Goal: Information Seeking & Learning: Learn about a topic

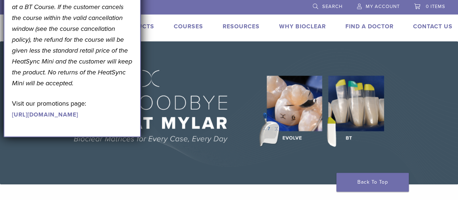
click at [222, 62] on img at bounding box center [229, 112] width 458 height 143
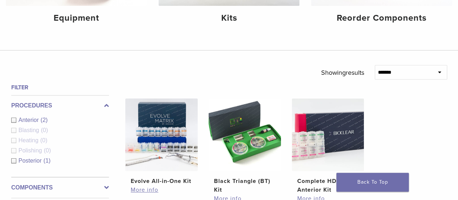
scroll to position [181, 0]
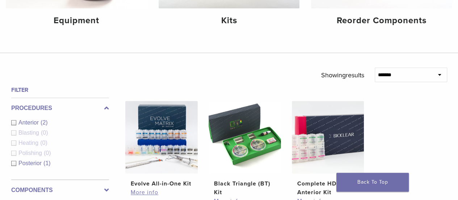
click at [104, 110] on icon at bounding box center [106, 108] width 5 height 9
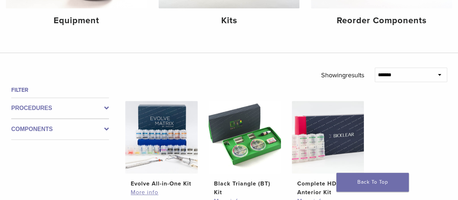
click at [104, 109] on icon at bounding box center [106, 108] width 5 height 9
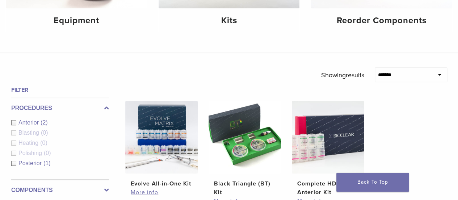
click at [105, 109] on icon at bounding box center [106, 108] width 5 height 9
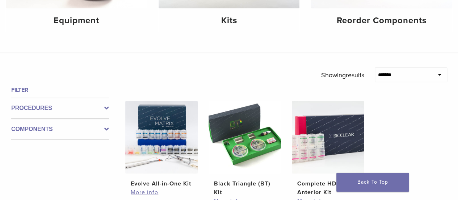
click at [104, 131] on icon at bounding box center [106, 129] width 5 height 9
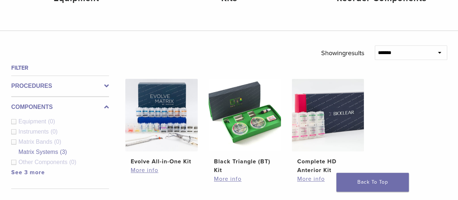
scroll to position [217, 0]
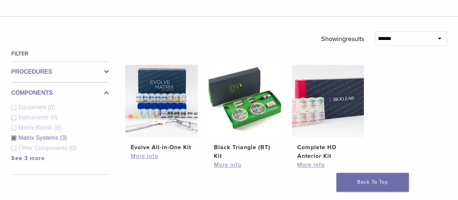
click at [108, 96] on icon at bounding box center [106, 92] width 5 height 9
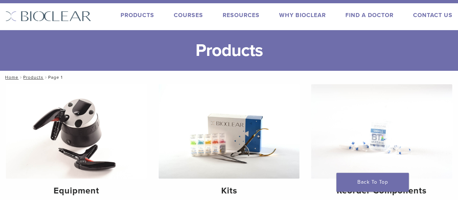
scroll to position [0, 0]
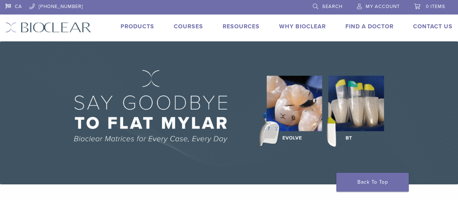
scroll to position [5, 0]
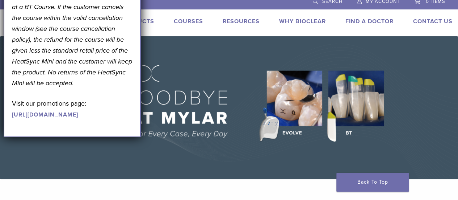
click at [255, 59] on img at bounding box center [229, 107] width 458 height 143
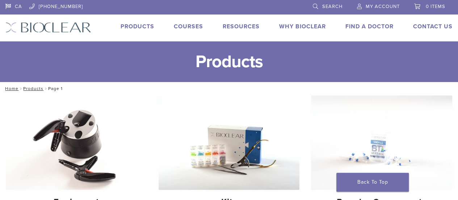
click at [146, 26] on link "Products" at bounding box center [138, 26] width 34 height 7
click at [147, 31] on li "Products" at bounding box center [138, 26] width 34 height 9
click at [145, 26] on link "Products" at bounding box center [138, 26] width 34 height 7
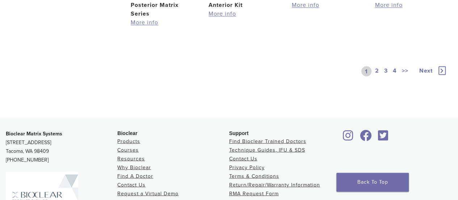
scroll to position [616, 0]
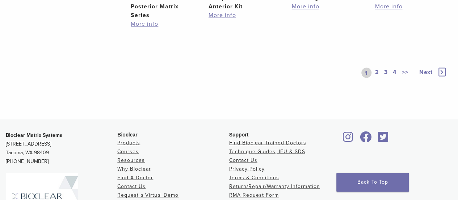
click at [423, 75] on span "Next" at bounding box center [425, 71] width 13 height 7
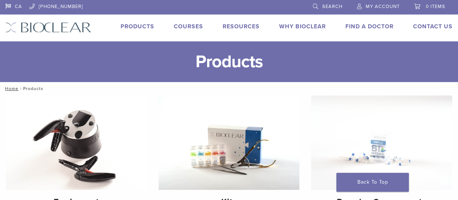
click at [144, 28] on link "Products" at bounding box center [138, 26] width 34 height 7
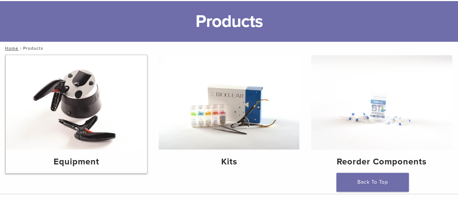
scroll to position [72, 0]
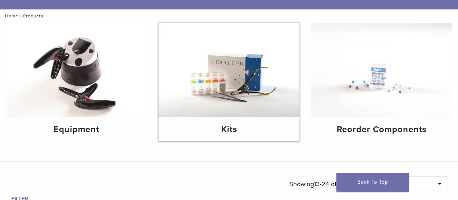
click at [227, 131] on h4 "Kits" at bounding box center [229, 129] width 130 height 13
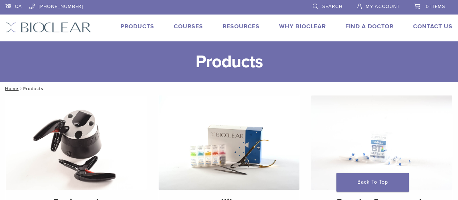
click at [300, 26] on link "Why Bioclear" at bounding box center [302, 26] width 47 height 7
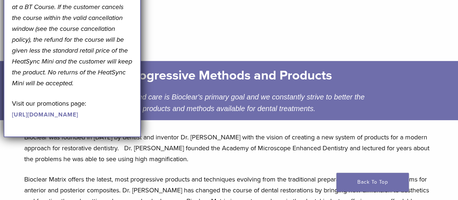
scroll to position [72, 0]
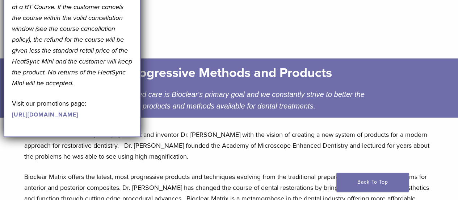
click at [59, 118] on link "[URL][DOMAIN_NAME]" at bounding box center [45, 114] width 66 height 7
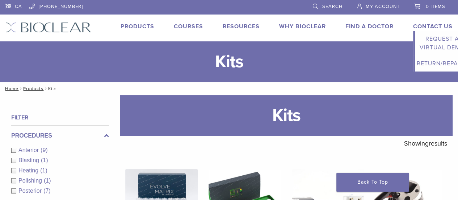
click at [432, 25] on link "Contact Us" at bounding box center [432, 26] width 39 height 7
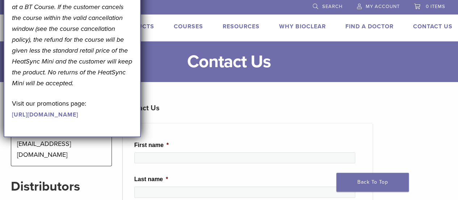
drag, startPoint x: 73, startPoint y: 137, endPoint x: 97, endPoint y: 133, distance: 24.7
click at [74, 119] on div "September Promotion! Valid [DATE]–[DATE]. Get A Free* HeatSync Mini when you re…" at bounding box center [72, 7] width 121 height 223
click at [78, 118] on link "https://pages.bioclearmatrix.com/Bioclear-Product-Promotion-Page" at bounding box center [45, 114] width 66 height 7
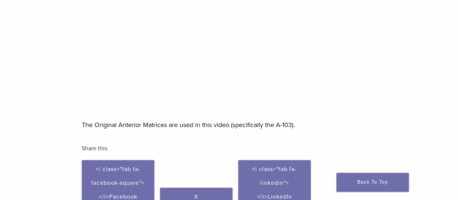
scroll to position [217, 0]
